Goal: Information Seeking & Learning: Learn about a topic

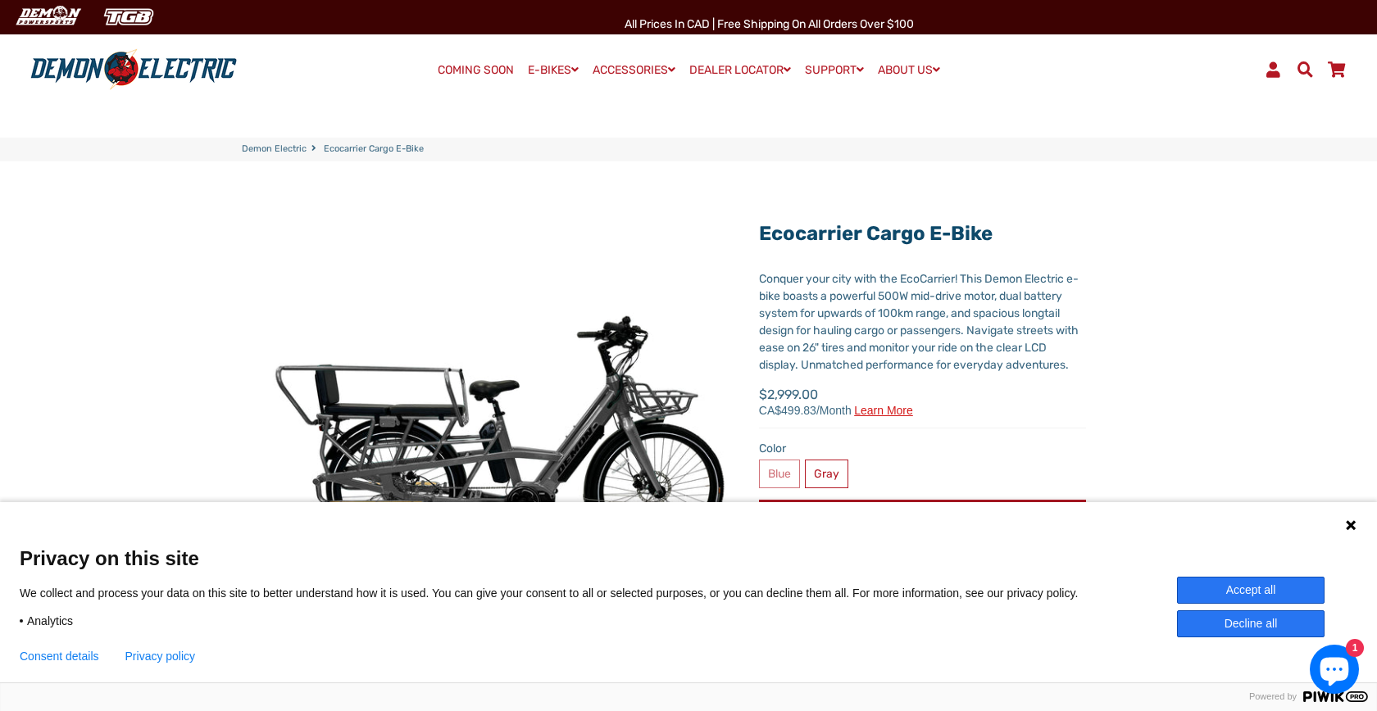
click at [1260, 626] on button "Decline all" at bounding box center [1251, 624] width 148 height 27
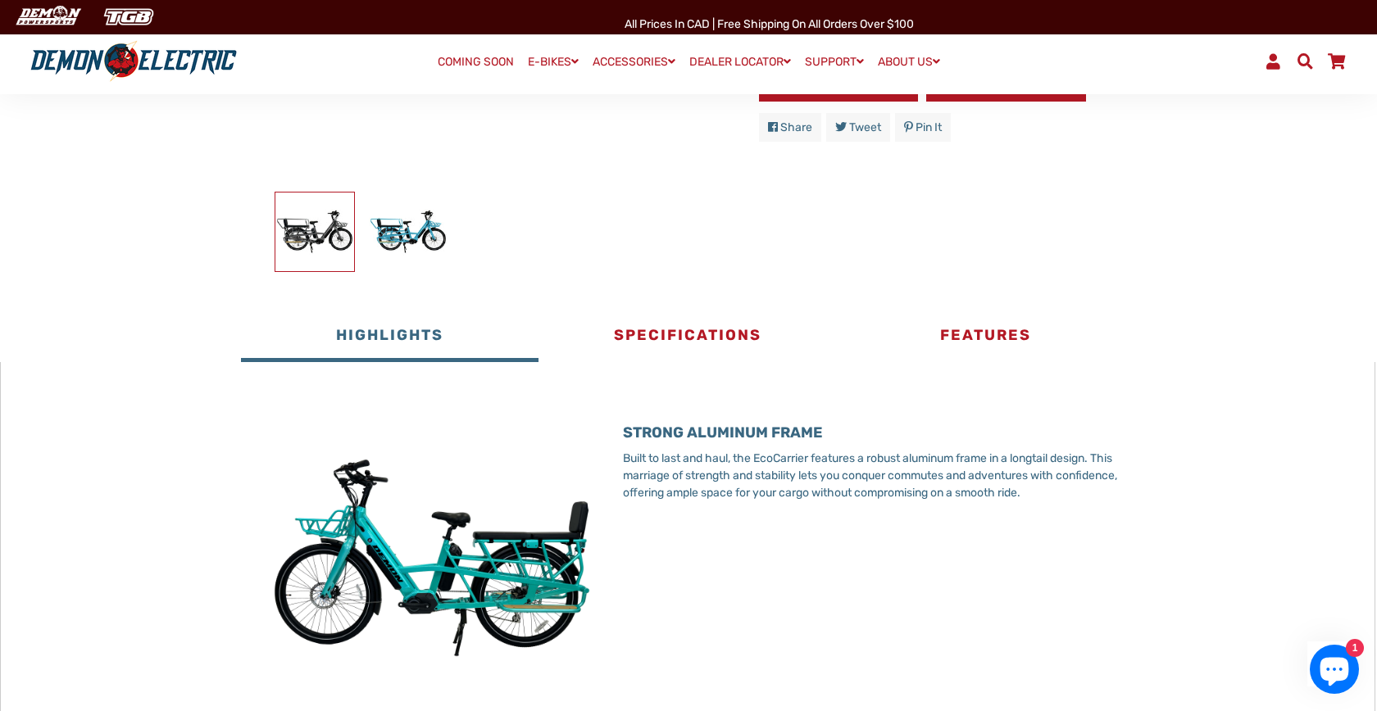
scroll to position [501, 0]
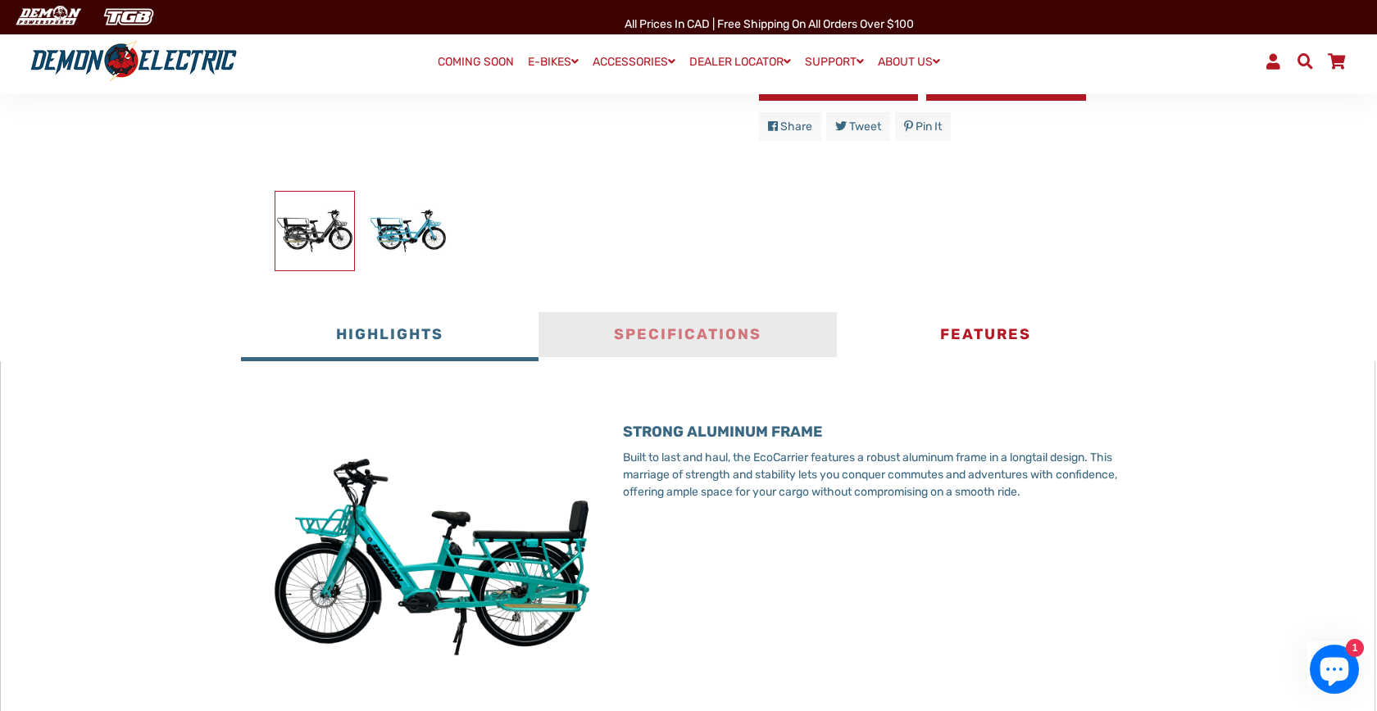
click at [756, 352] on button "Specifications" at bounding box center [686, 336] width 297 height 49
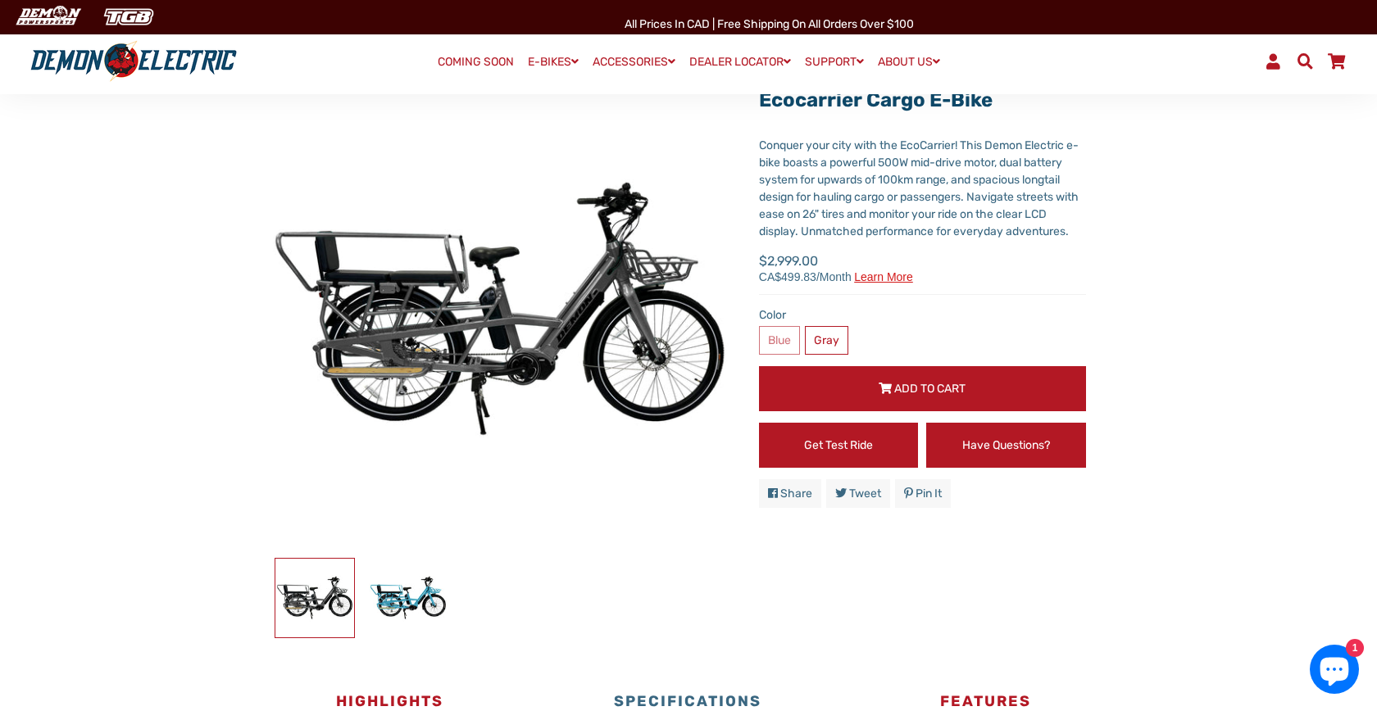
scroll to position [142, 0]
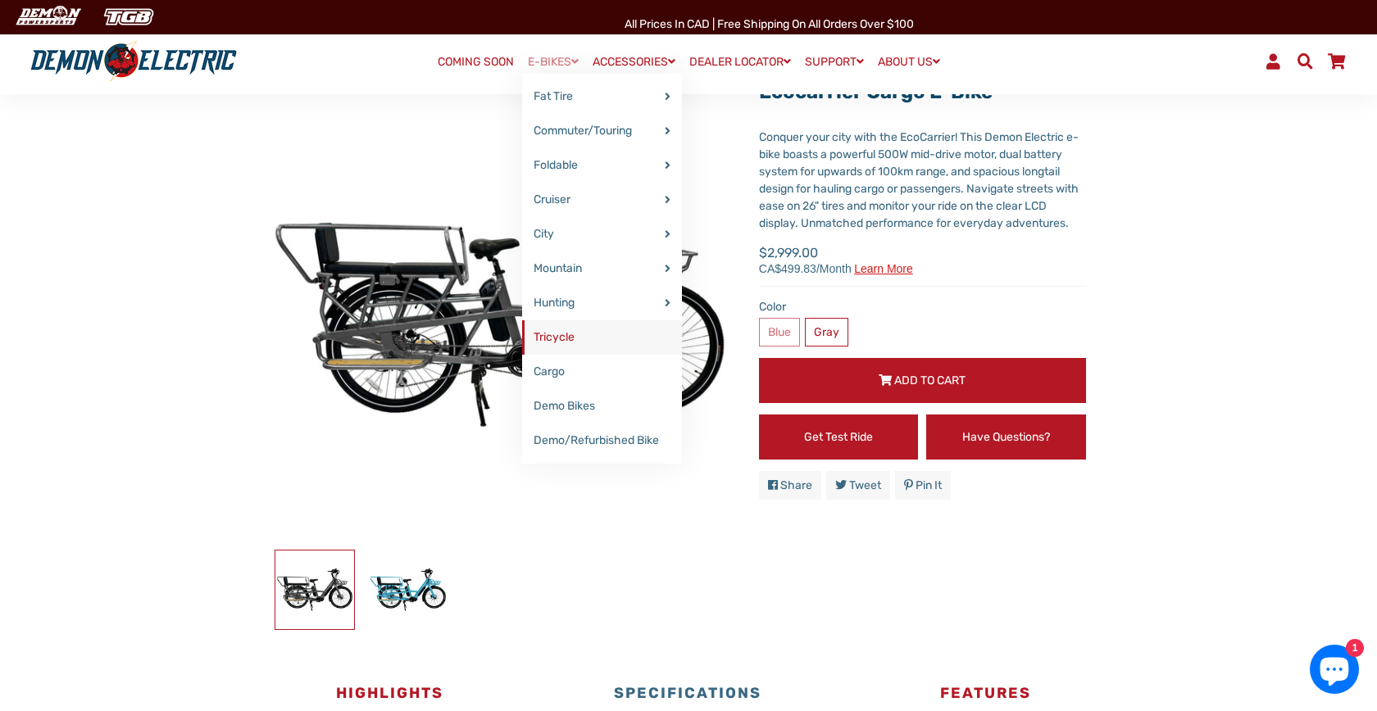
click at [578, 337] on link "Tricycle" at bounding box center [602, 337] width 160 height 34
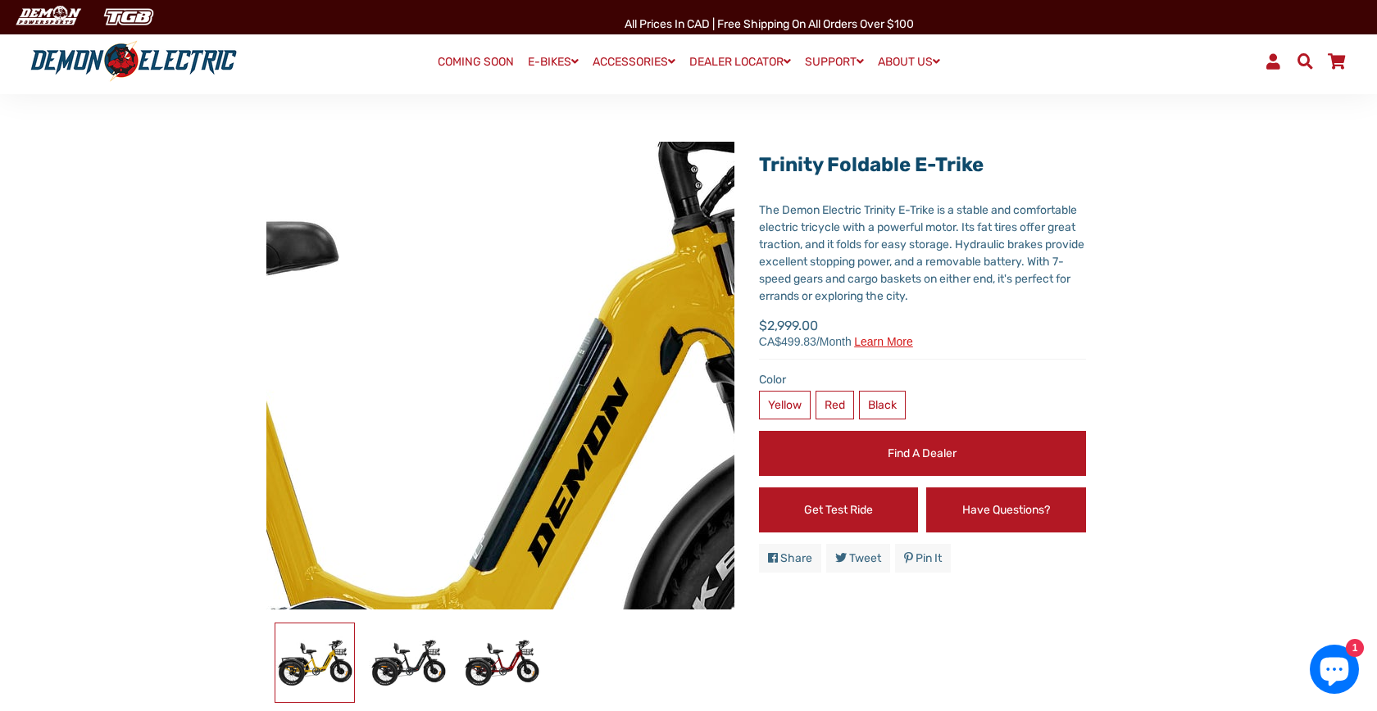
scroll to position [69, 0]
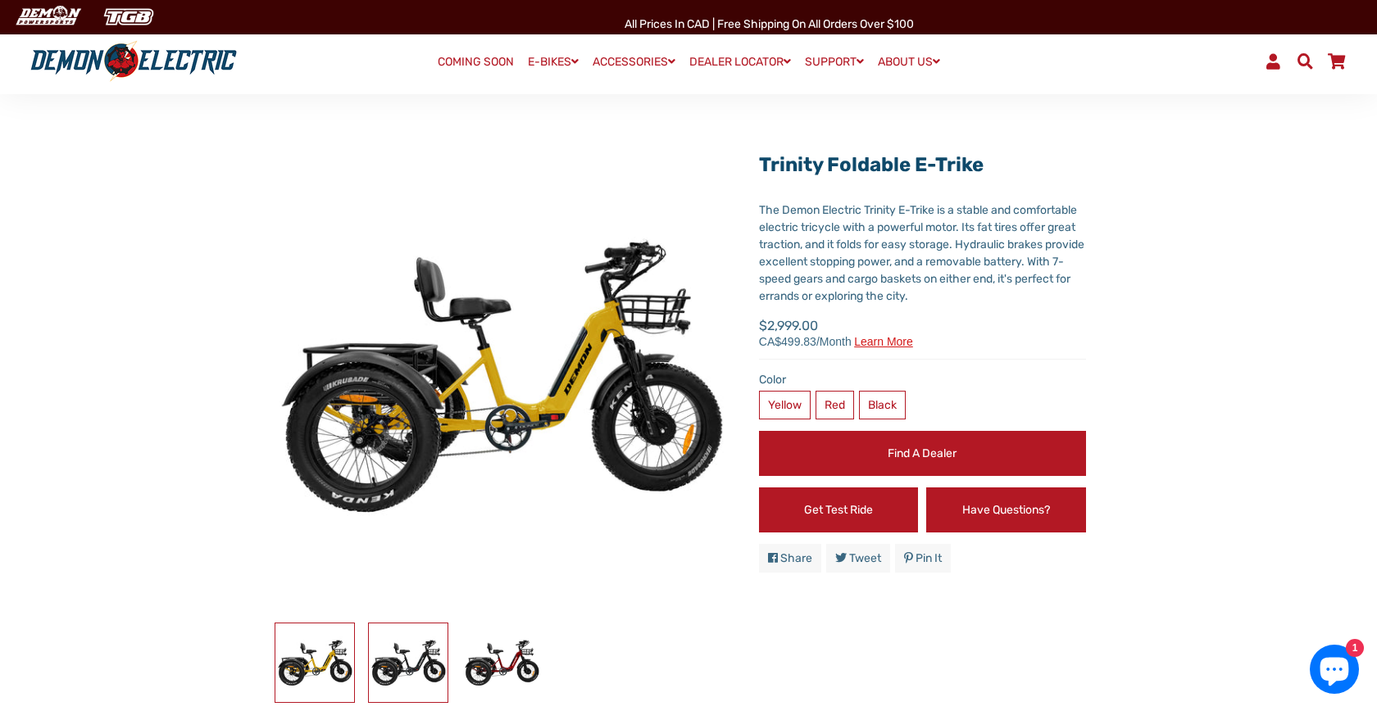
click at [420, 646] on img at bounding box center [408, 663] width 79 height 79
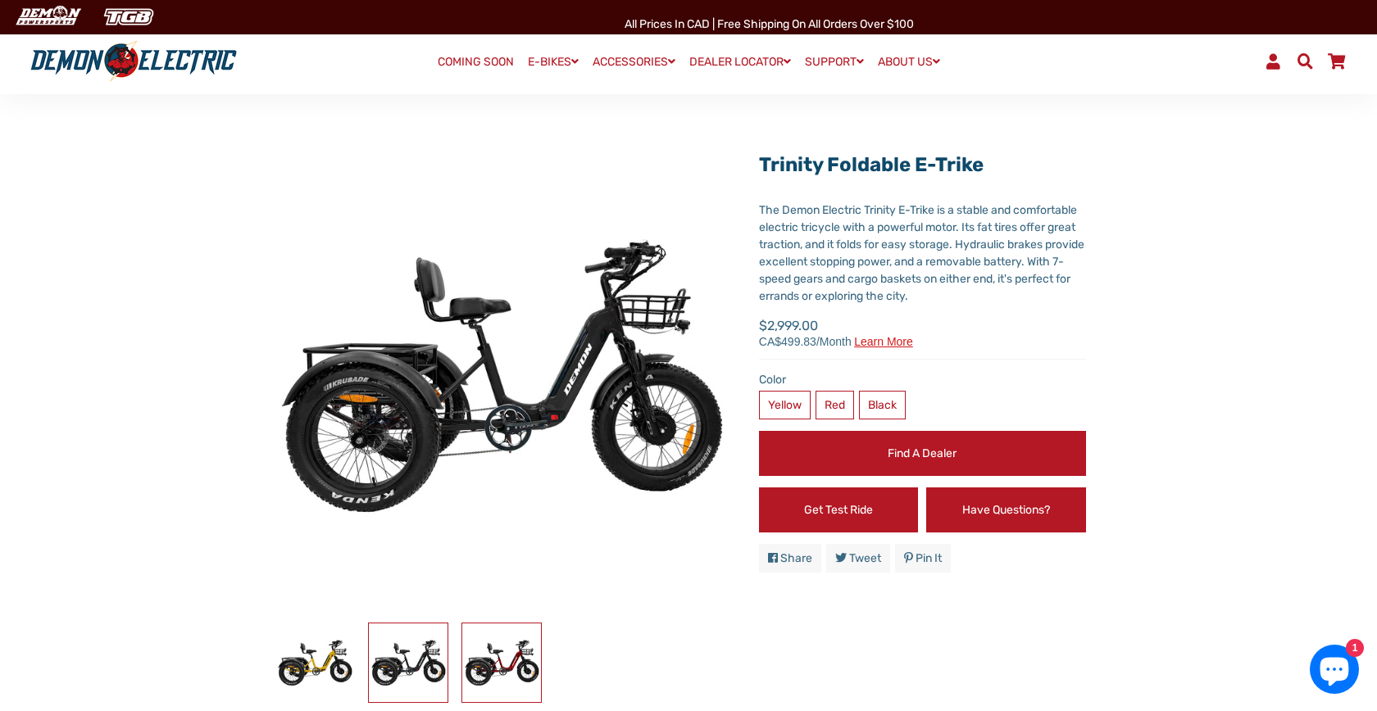
click at [506, 658] on img at bounding box center [501, 663] width 79 height 79
click at [415, 654] on img at bounding box center [408, 663] width 79 height 79
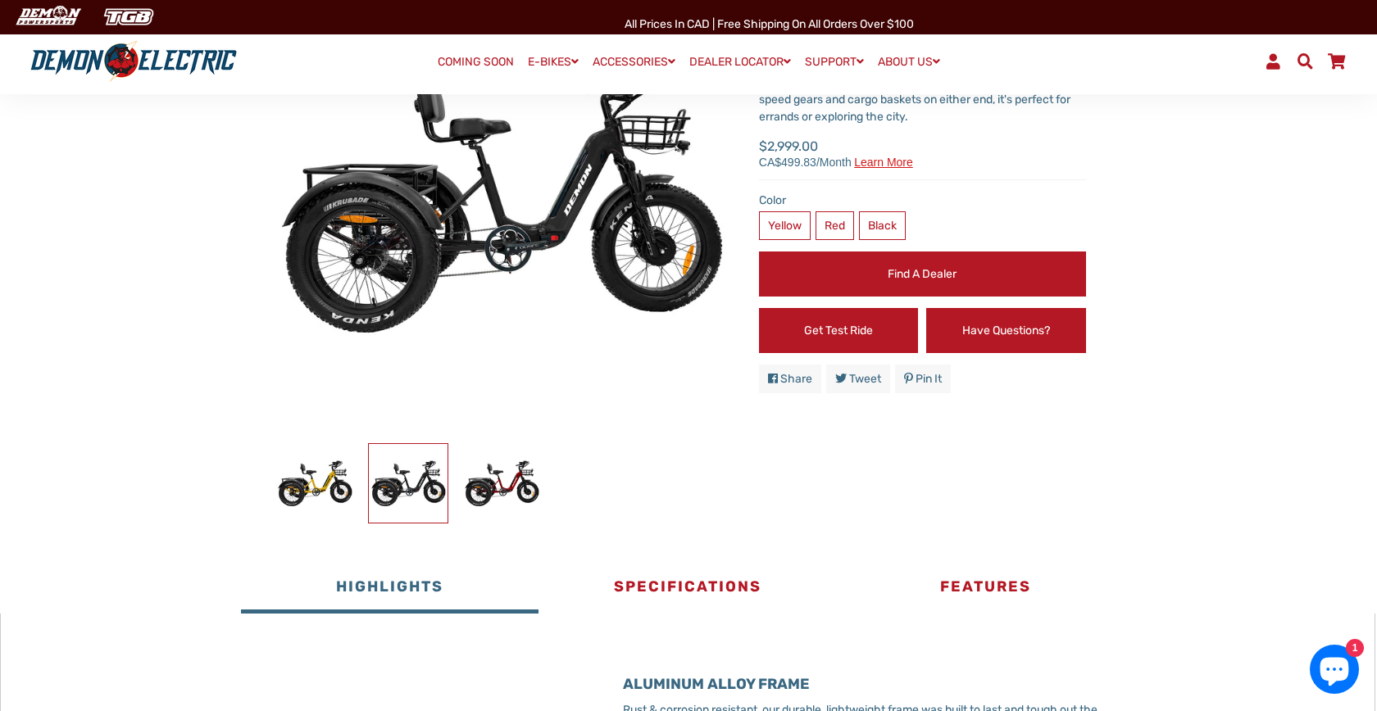
scroll to position [250, 0]
